Goal: Answer question/provide support: Share knowledge or assist other users

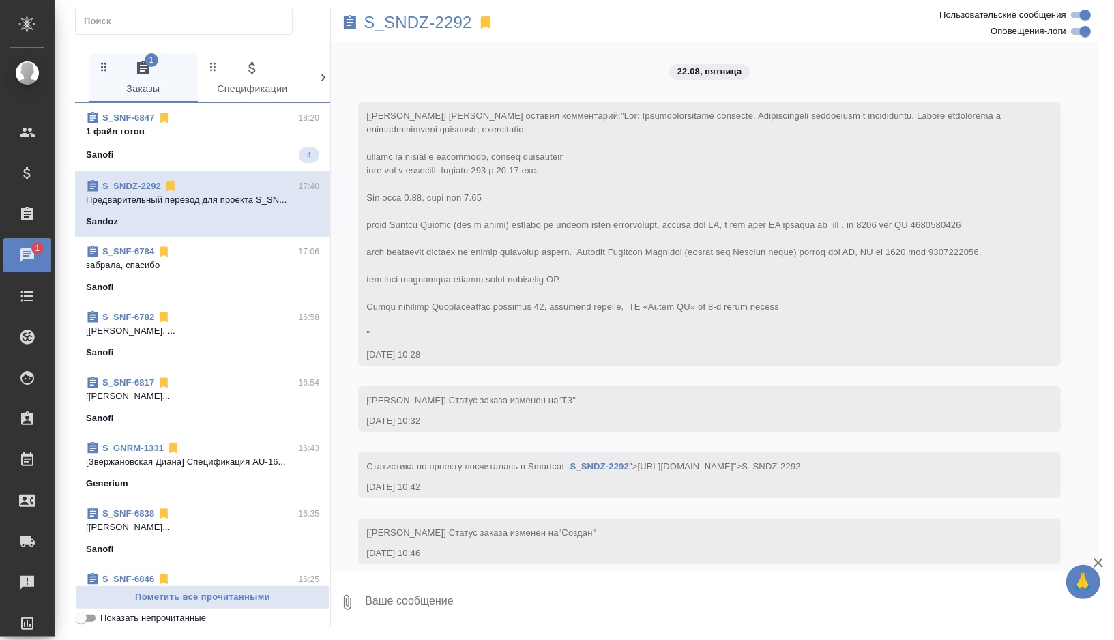
scroll to position [5147, 0]
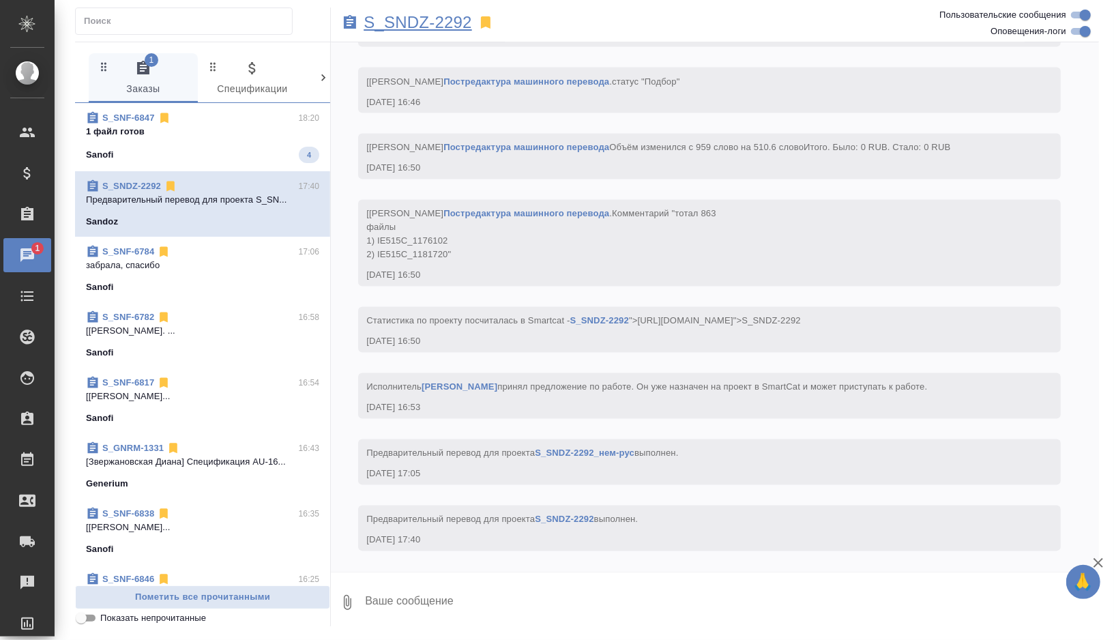
click at [437, 21] on p "S_SNDZ-2292" at bounding box center [418, 23] width 108 height 14
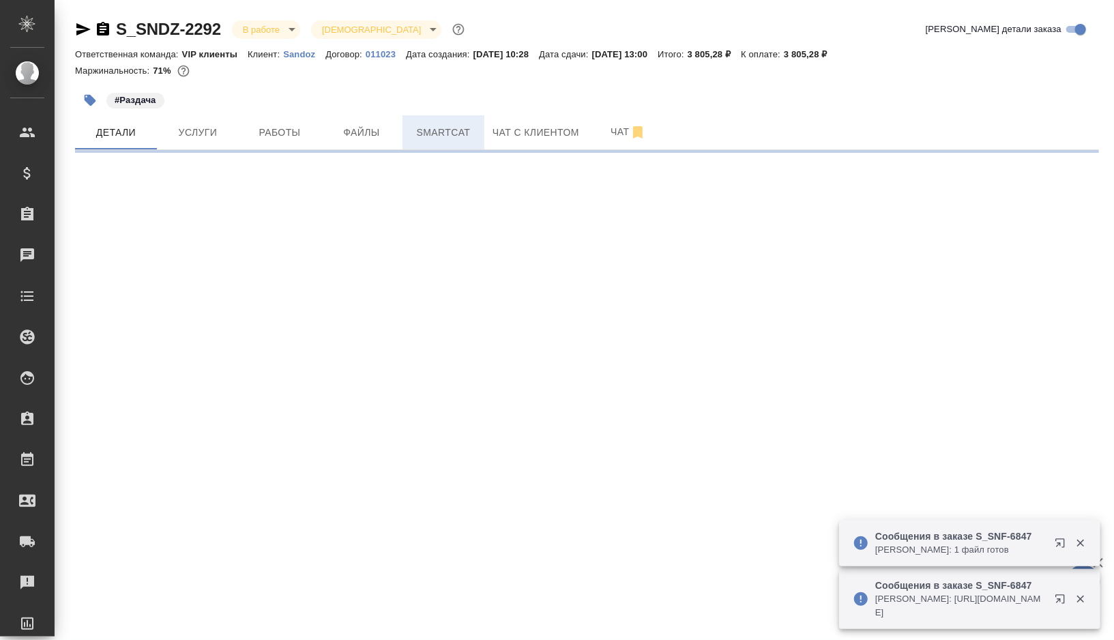
click at [426, 142] on button "Smartcat" at bounding box center [443, 132] width 82 height 34
select select "RU"
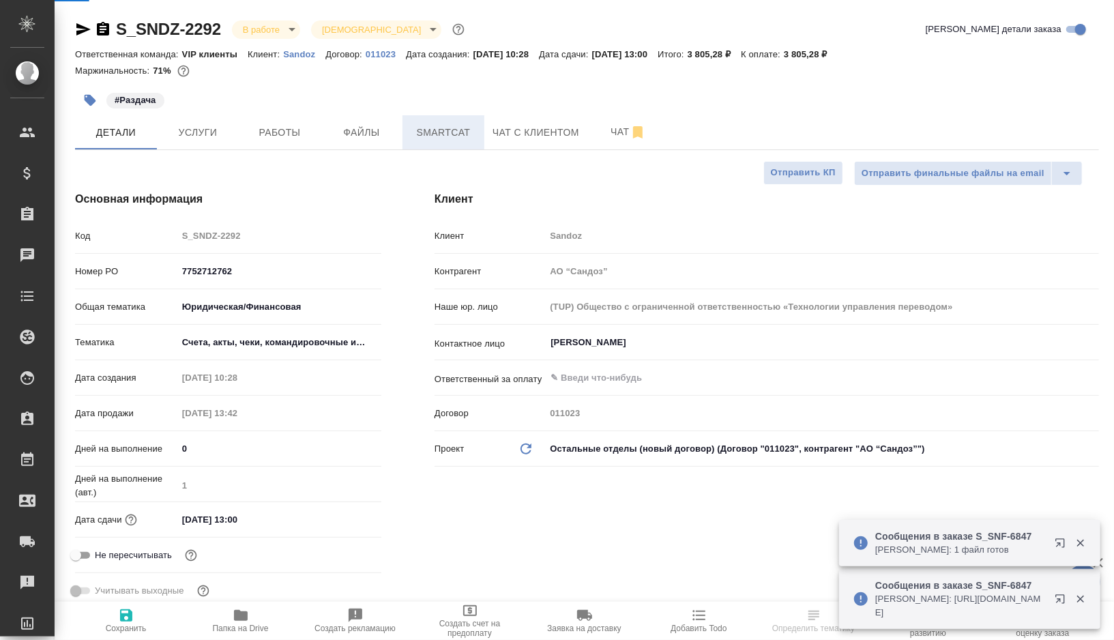
type textarea "x"
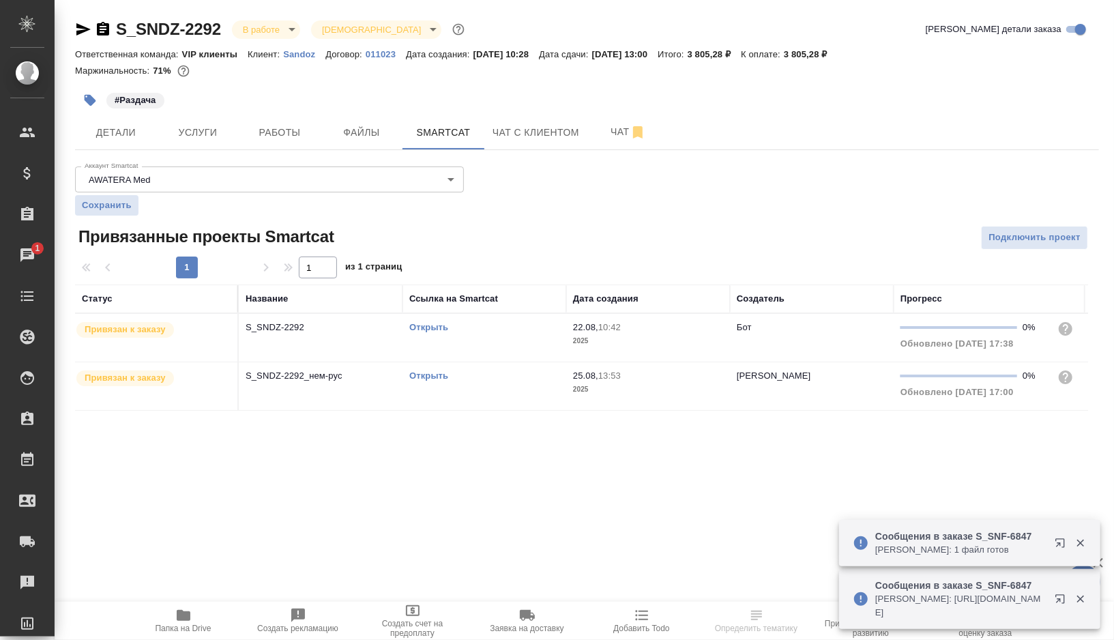
click at [437, 323] on link "Открыть" at bounding box center [428, 327] width 39 height 10
